Goal: Task Accomplishment & Management: Manage account settings

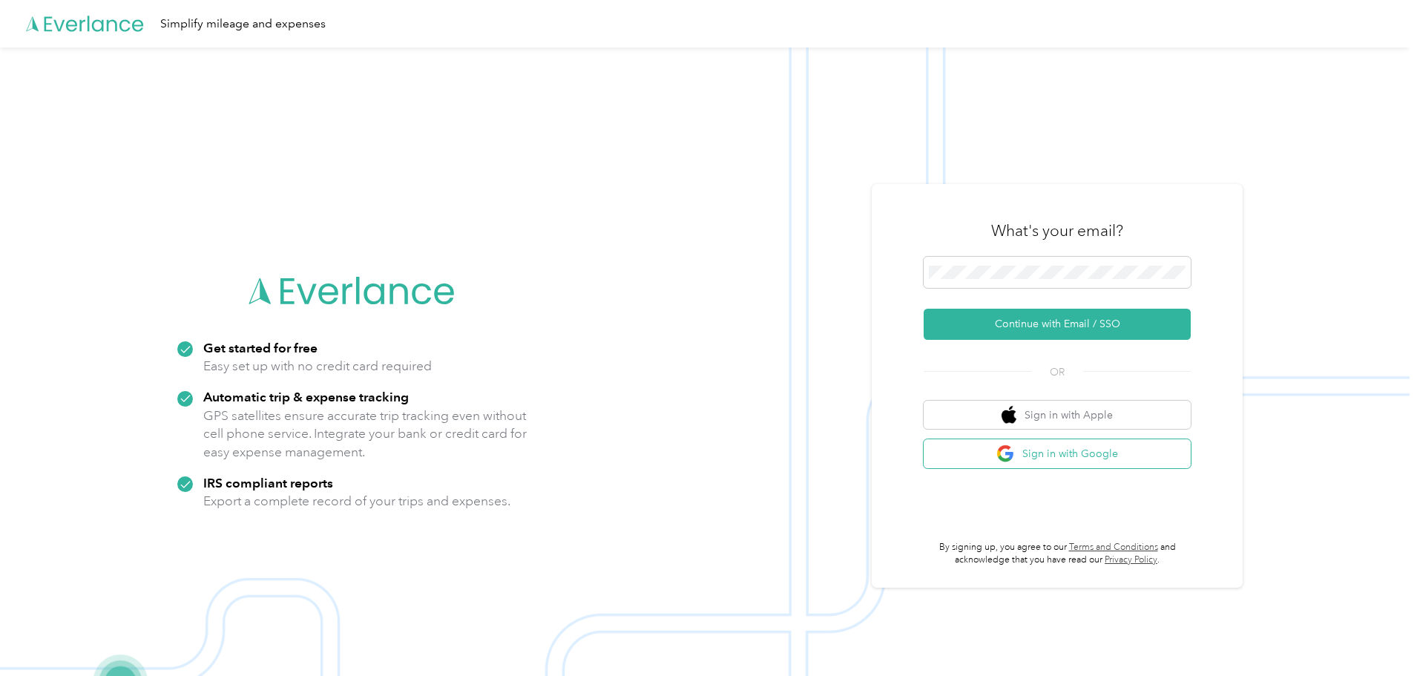
click at [1062, 456] on button "Sign in with Google" at bounding box center [1056, 453] width 267 height 29
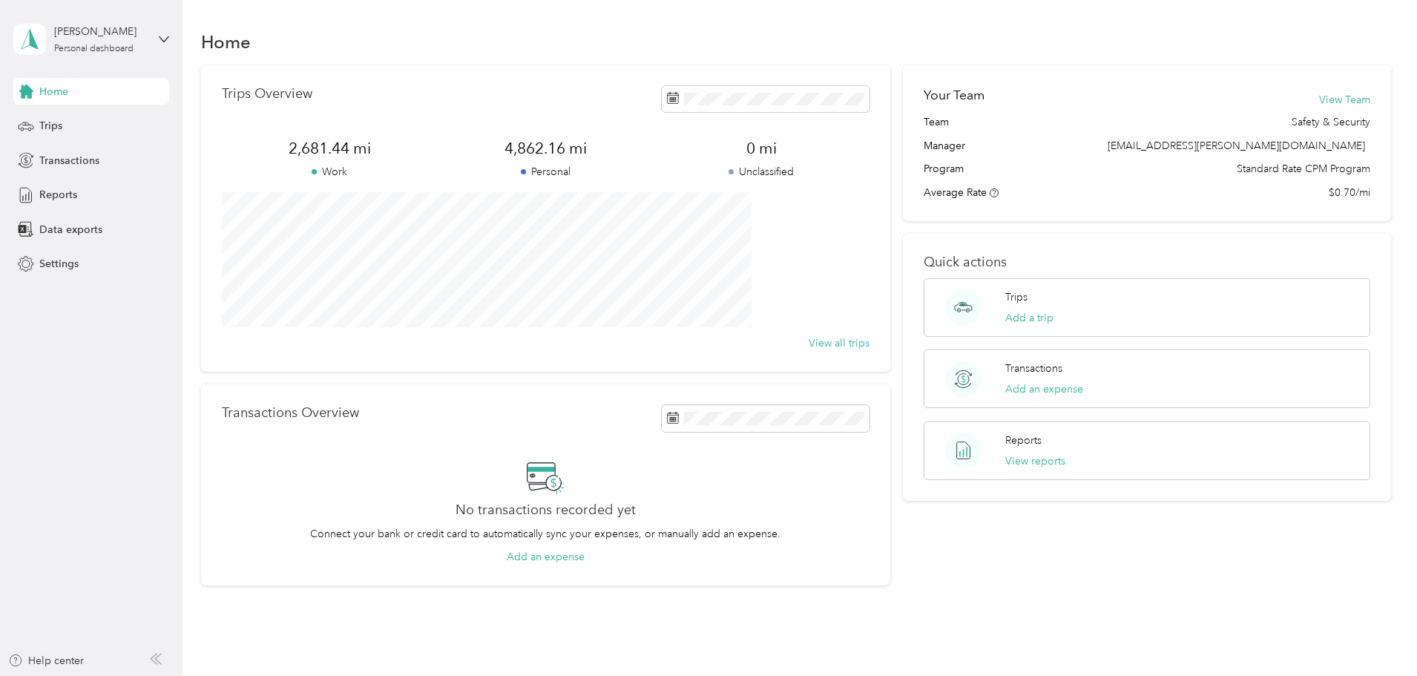
click at [75, 111] on div "Home Trips Transactions Reports Data exports Settings" at bounding box center [91, 178] width 156 height 200
click at [60, 131] on span "Trips" at bounding box center [50, 126] width 23 height 16
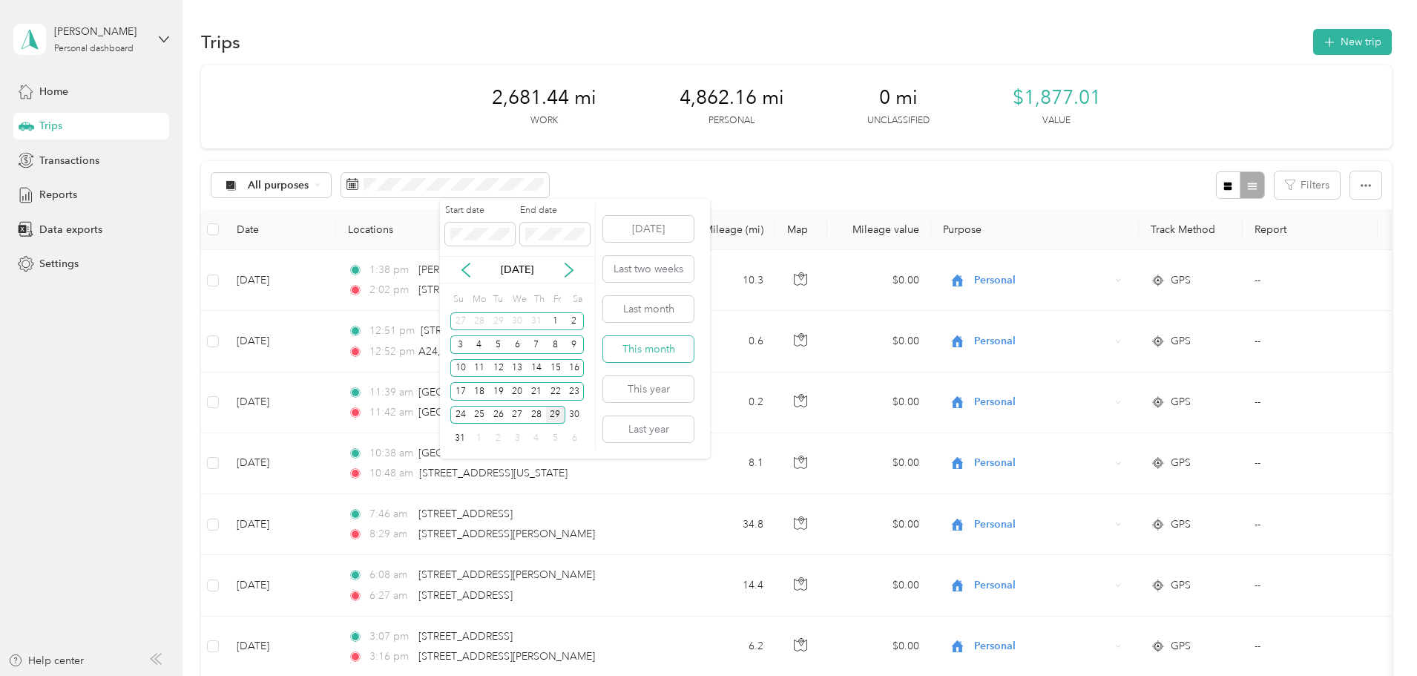
click at [659, 354] on button "This month" at bounding box center [648, 349] width 90 height 26
